Goal: Task Accomplishment & Management: Manage account settings

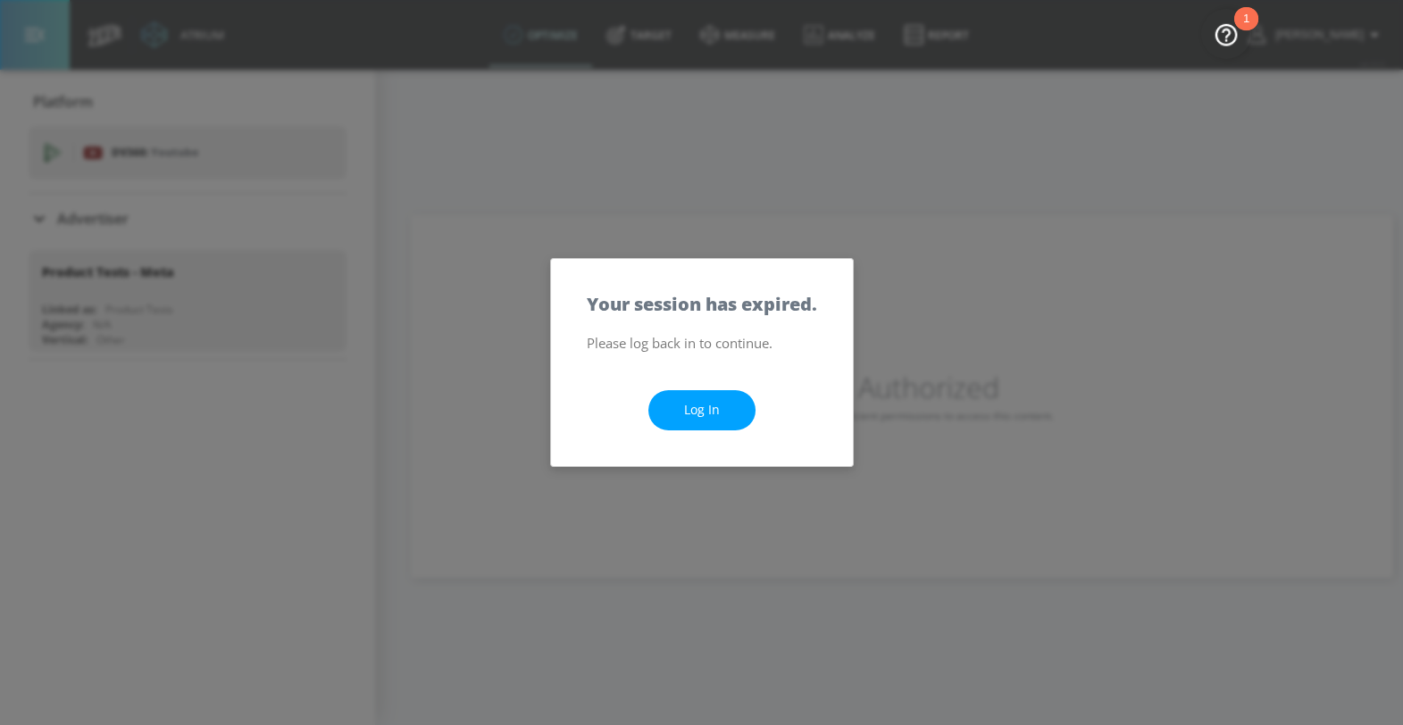
click at [729, 434] on div "Log In" at bounding box center [702, 410] width 302 height 112
click at [724, 419] on link "Log In" at bounding box center [701, 410] width 107 height 40
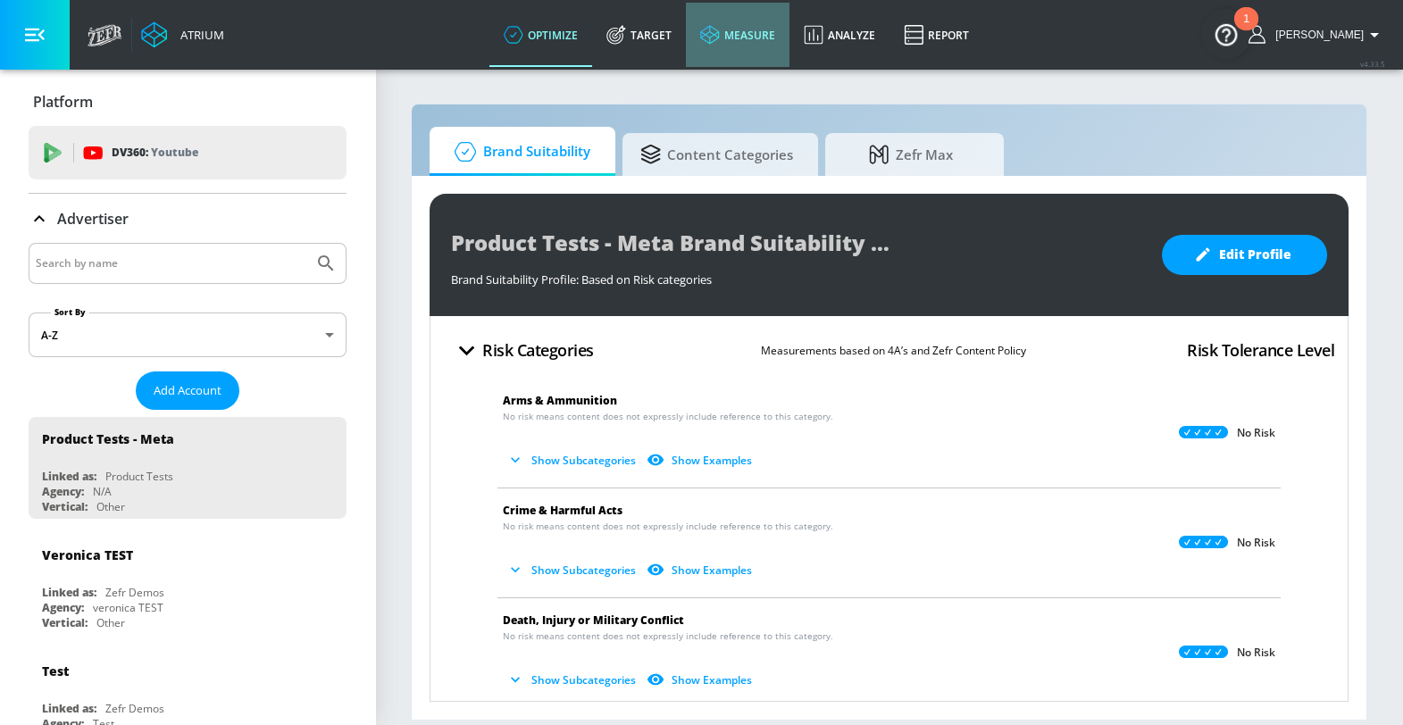
click at [762, 36] on link "measure" at bounding box center [738, 35] width 104 height 64
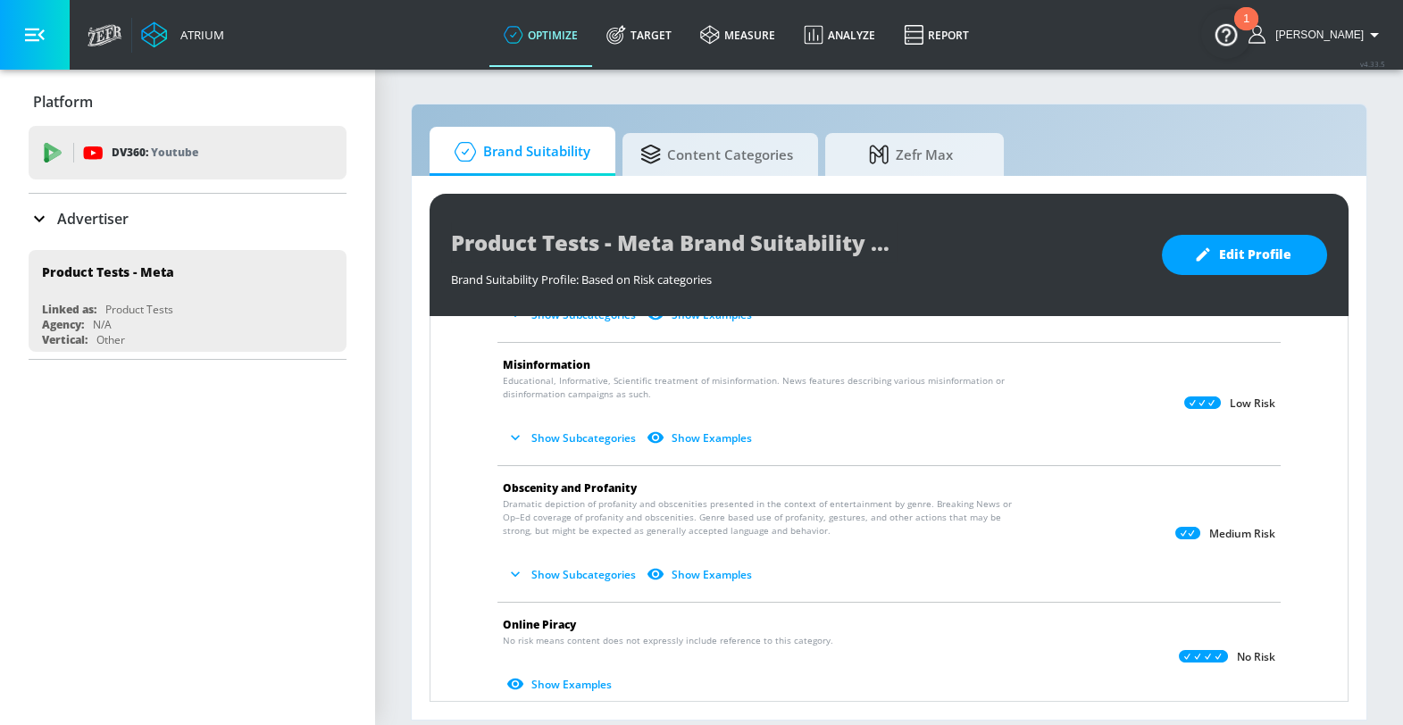
scroll to position [587, 0]
click at [1253, 265] on button "Edit Profile" at bounding box center [1244, 255] width 165 height 40
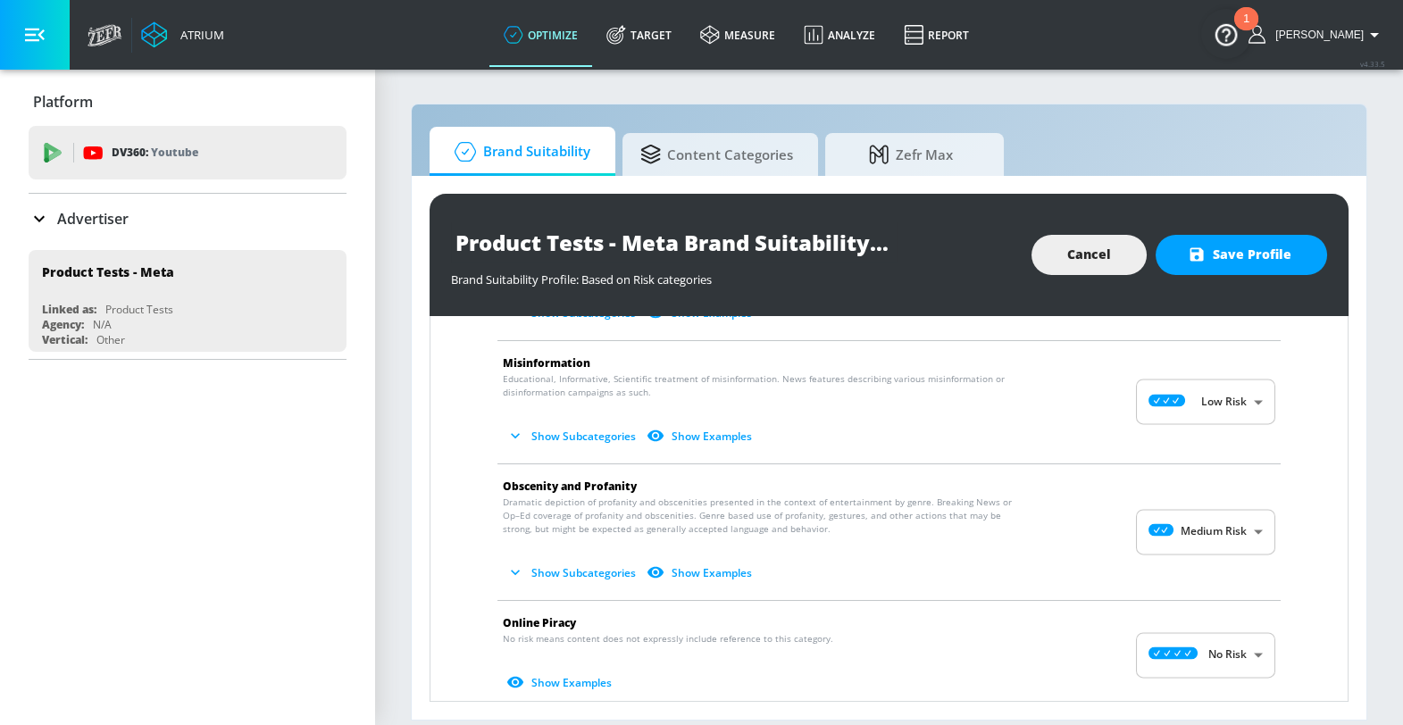
click at [1216, 423] on li "Misinformation Educational, Informative, Scientific treatment of misinformation…" at bounding box center [888, 402] width 801 height 122
click at [1209, 396] on body "Atrium optimize Target measure Analyze Report optimize Target measure Analyze R…" at bounding box center [701, 362] width 1403 height 725
click at [1200, 437] on div "No Risk" at bounding box center [1205, 445] width 111 height 19
type input "MINIMAL"
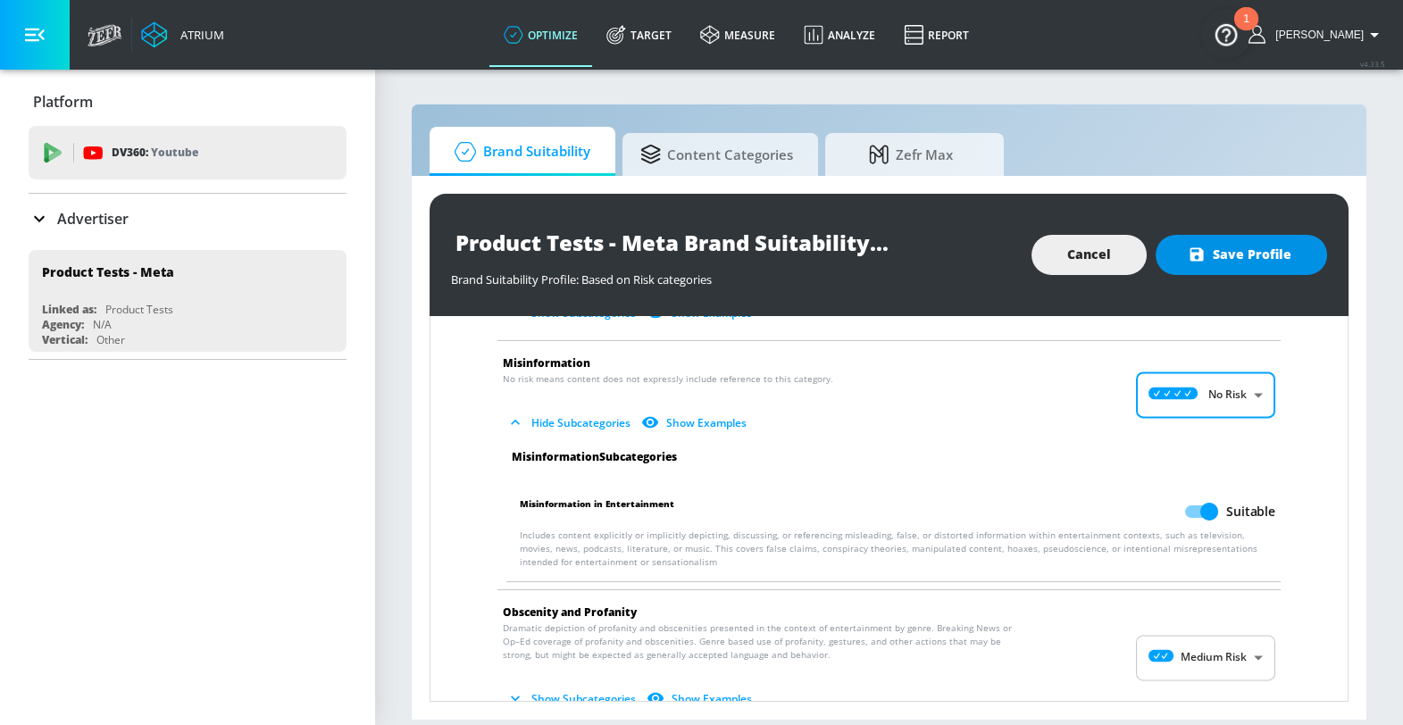
click at [1206, 264] on span "Save Profile" at bounding box center [1241, 255] width 100 height 22
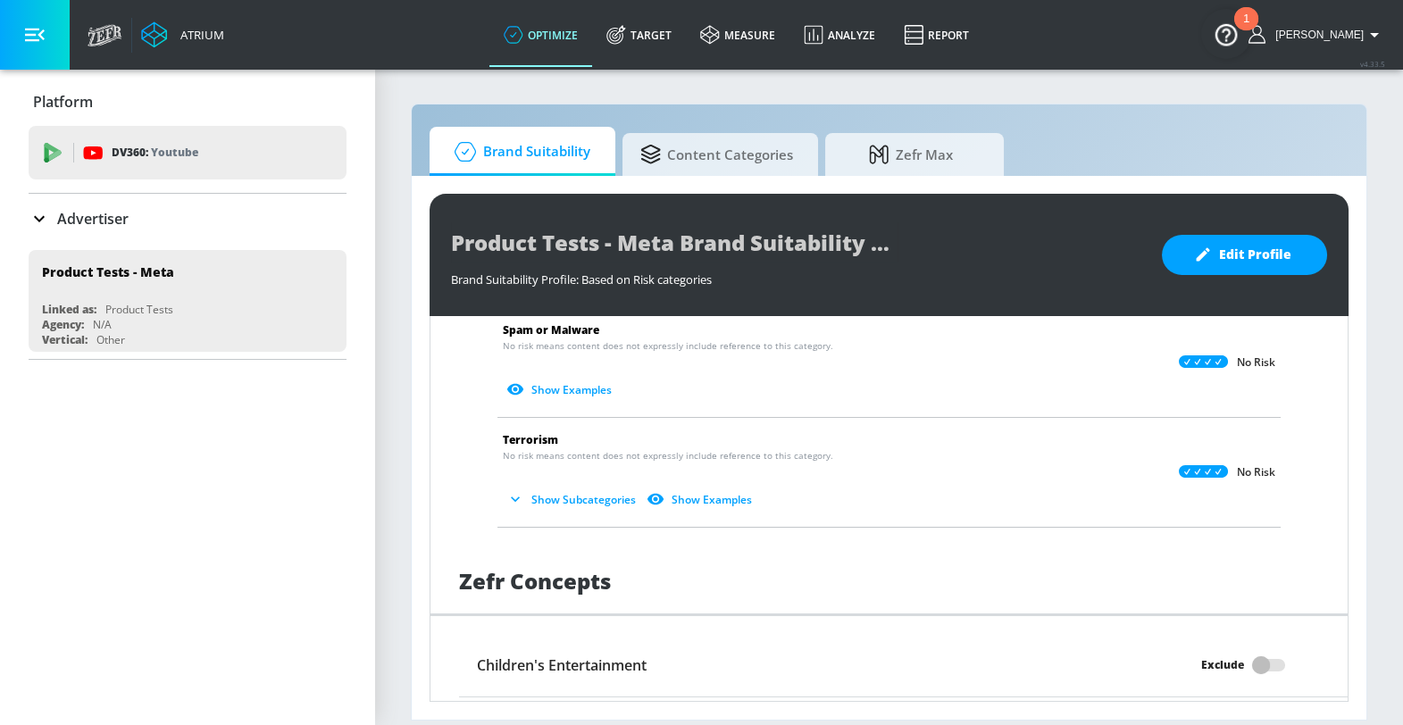
scroll to position [1644, 0]
